Goal: Information Seeking & Learning: Find specific fact

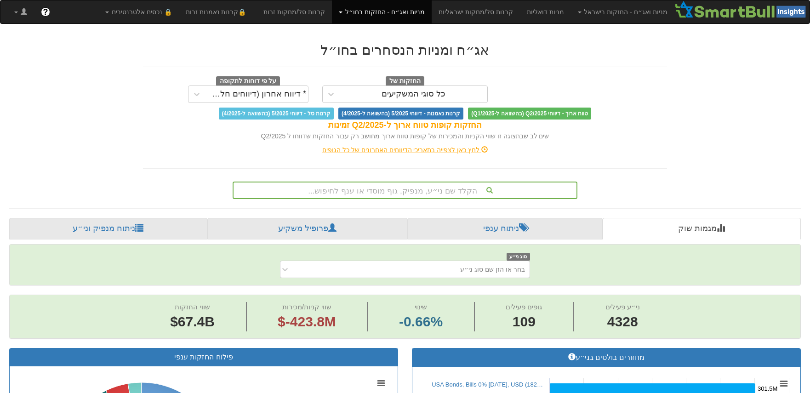
scroll to position [34, 0]
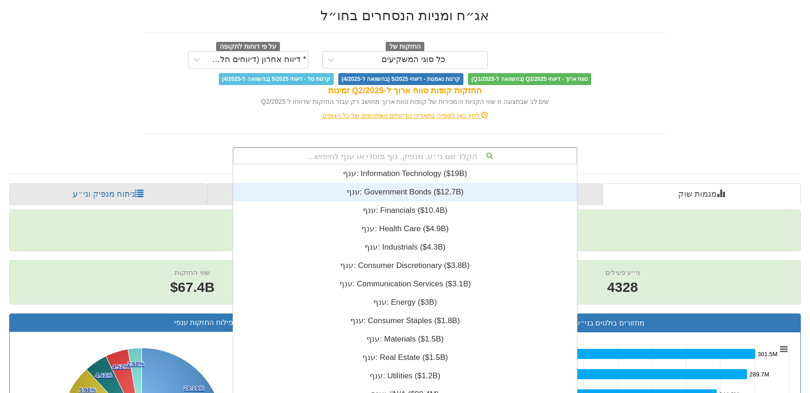
click at [432, 165] on div "הקלד שם ני״ע, מנפיק, גוף מוסדי או ענף לחיפוש... ענף: ‎Information Technology ‎(…" at bounding box center [405, 155] width 345 height 17
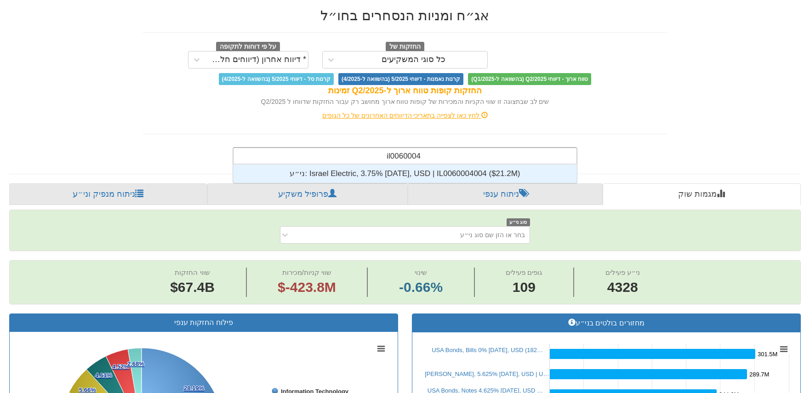
scroll to position [18, 0]
type input "il0060004004"
click at [339, 173] on div "ני״ע: ‎Israel Electric, 3.75% [DATE], USD | IL0060004004 ‎($21.2M)‏" at bounding box center [405, 174] width 344 height 18
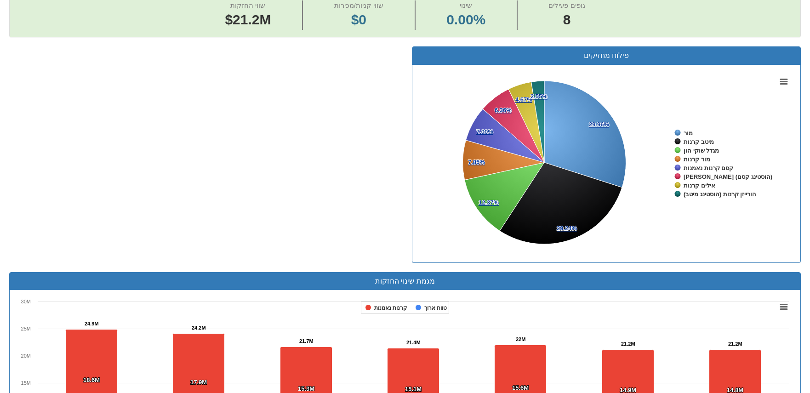
scroll to position [391, 0]
